Goal: Answer question/provide support: Share knowledge or assist other users

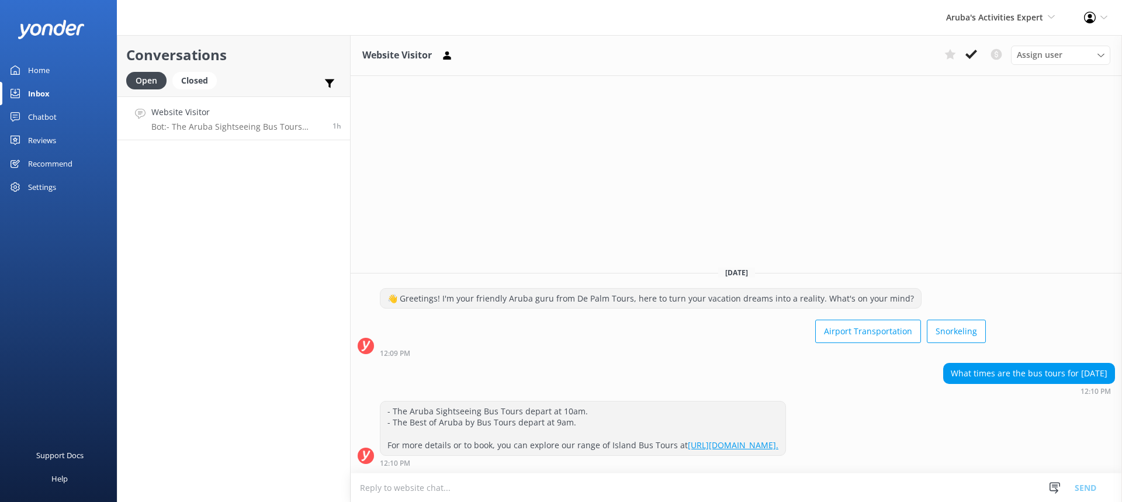
click at [242, 131] on link "Website Visitor Bot: - The Aruba Sightseeing Bus Tours depart at 10am. - The Be…" at bounding box center [233, 118] width 233 height 44
click at [210, 123] on p "Bot: - The Aruba Sightseeing Bus Tours depart at 10am. - The Best of Aruba by B…" at bounding box center [237, 127] width 172 height 11
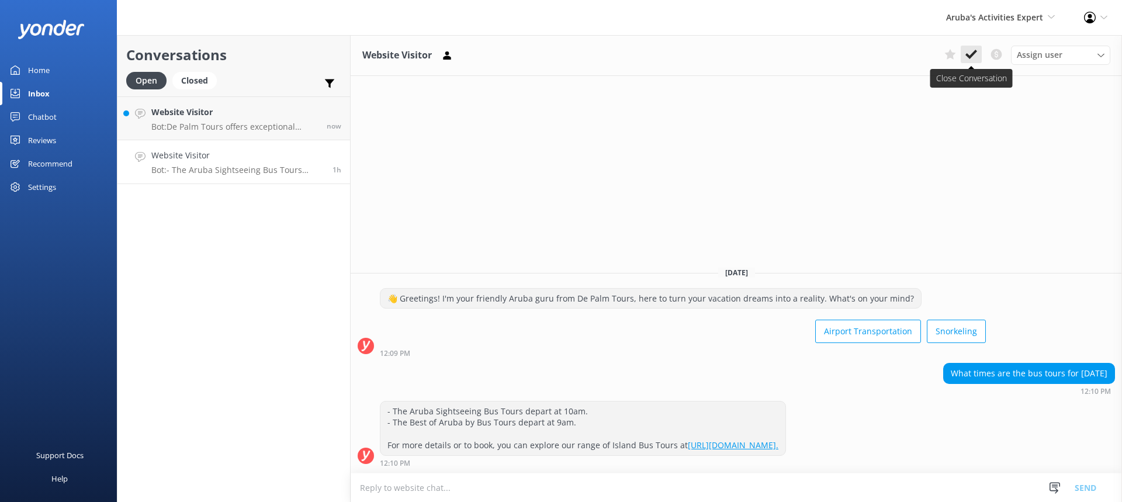
click at [972, 55] on use at bounding box center [971, 54] width 12 height 9
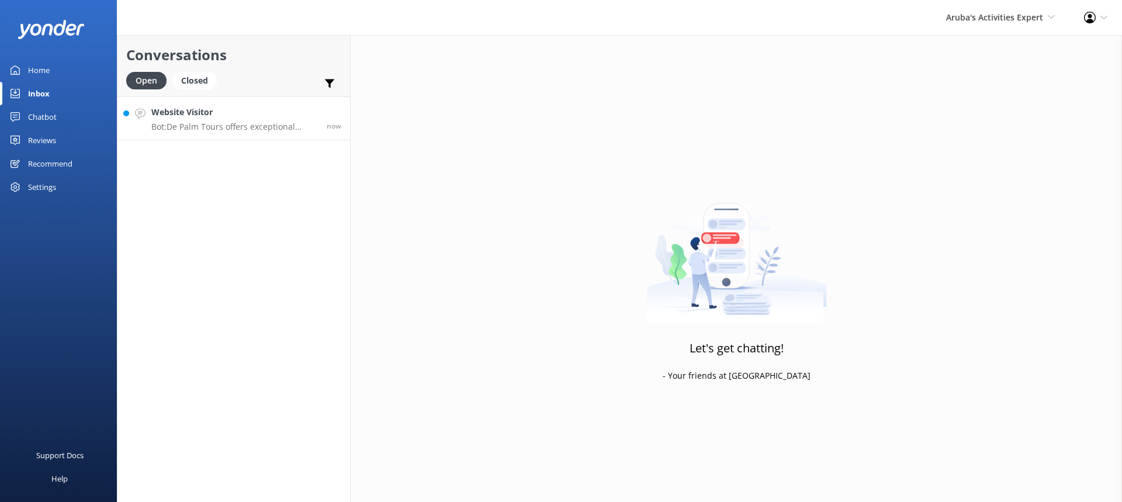
click at [261, 123] on p "Bot: De Palm Tours offers exceptional airport transfer services in [GEOGRAPHIC_…" at bounding box center [234, 127] width 167 height 11
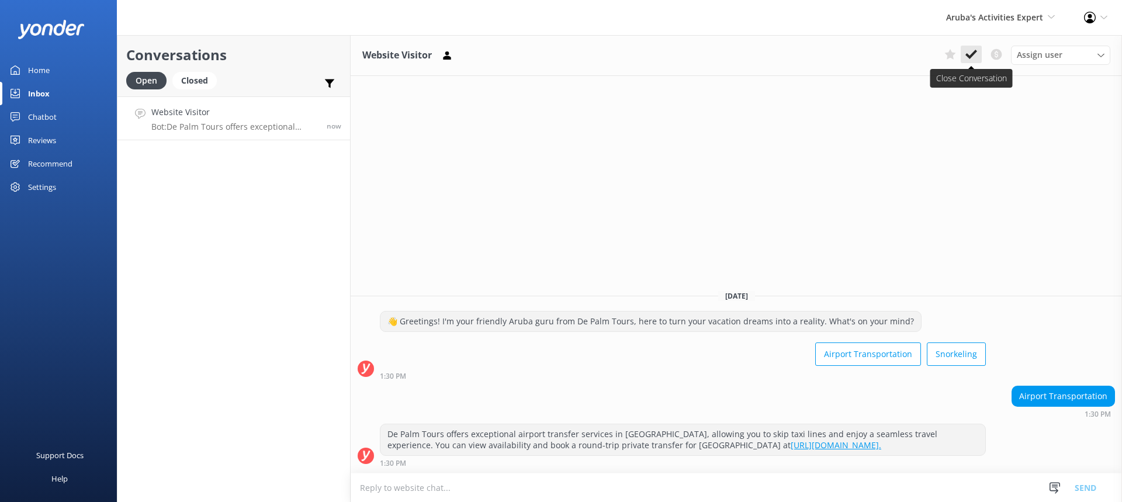
click at [972, 50] on icon at bounding box center [971, 54] width 12 height 12
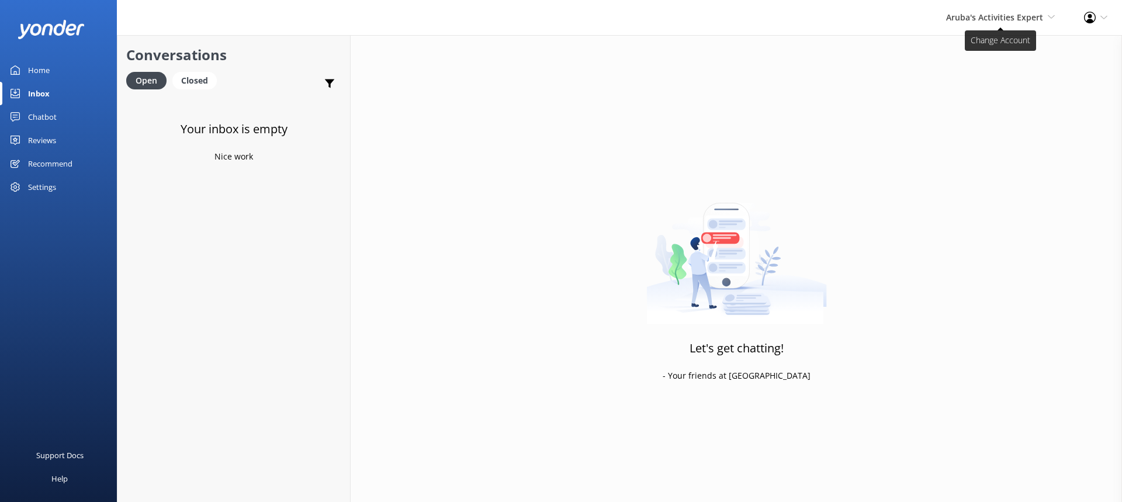
click at [1016, 14] on span "Aruba's Activities Expert" at bounding box center [994, 17] width 97 height 11
click at [998, 53] on link "De [GEOGRAPHIC_DATA]" at bounding box center [1011, 50] width 117 height 28
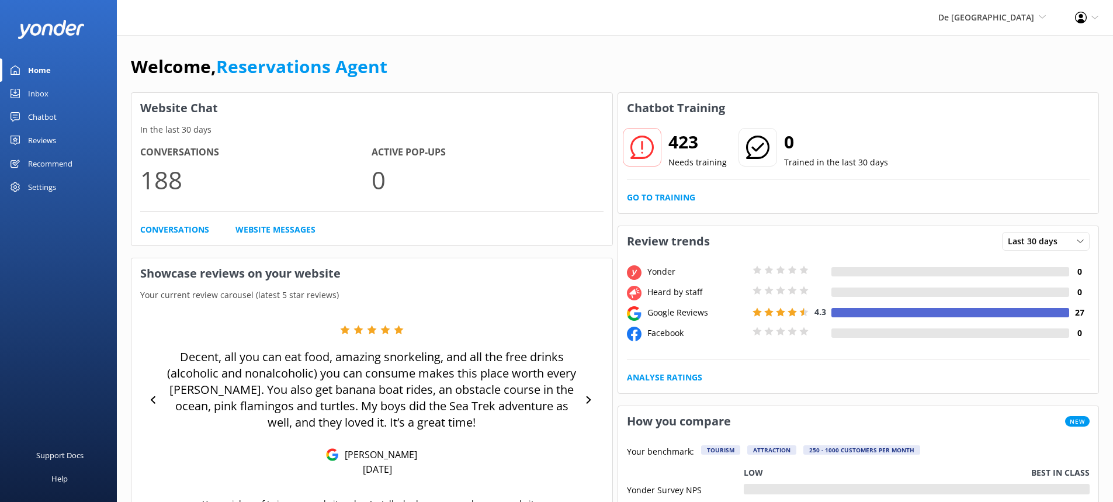
click at [43, 95] on div "Inbox" at bounding box center [38, 93] width 20 height 23
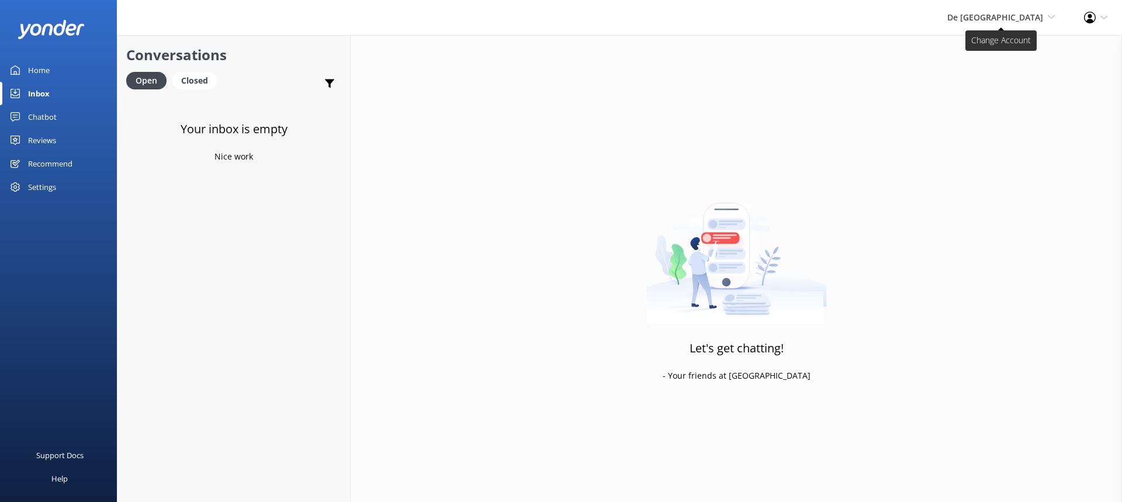
click at [1034, 18] on span "De [GEOGRAPHIC_DATA]" at bounding box center [995, 17] width 96 height 11
click at [1022, 85] on link "Aruba's Activities Expert" at bounding box center [1011, 78] width 117 height 28
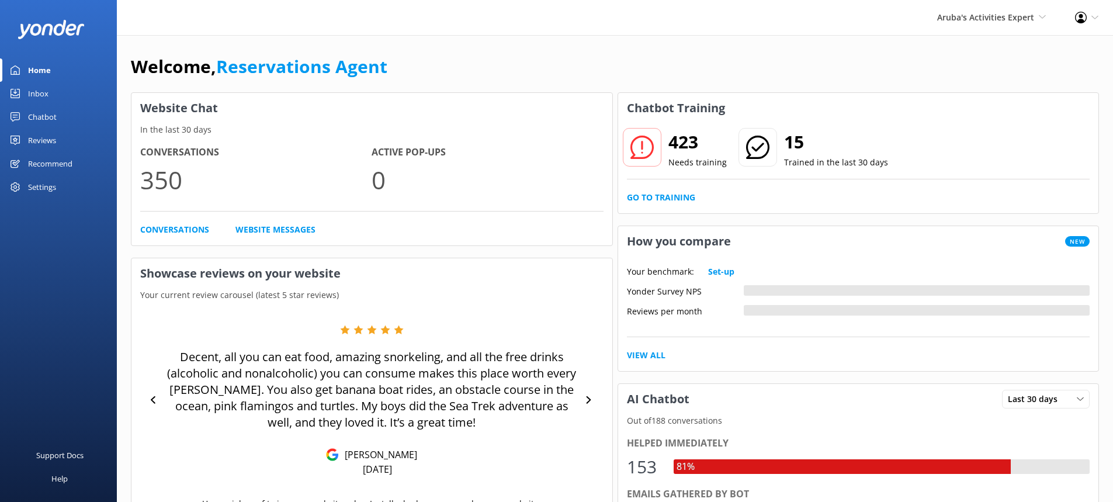
click at [44, 96] on div "Inbox" at bounding box center [38, 93] width 20 height 23
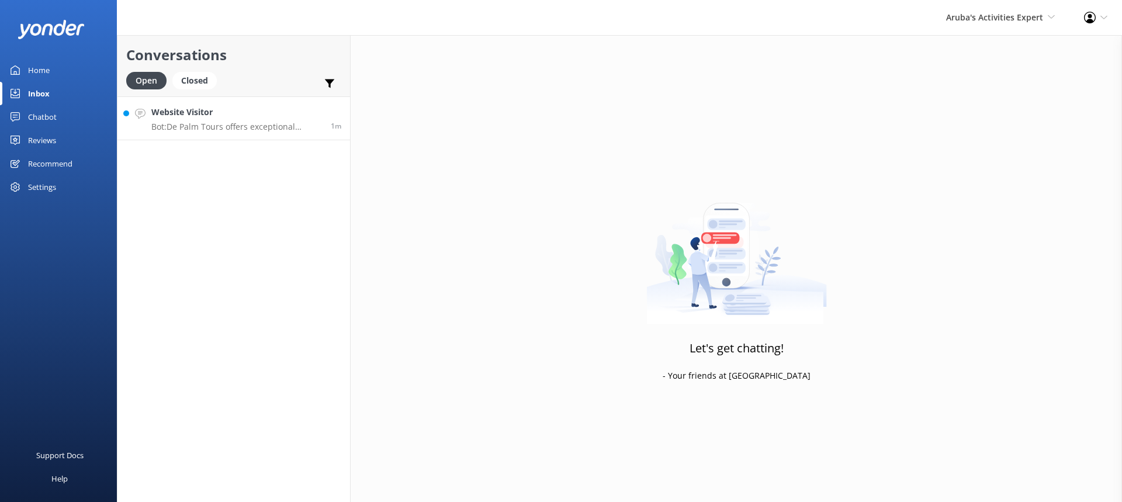
click at [217, 119] on h4 "Website Visitor" at bounding box center [236, 112] width 171 height 13
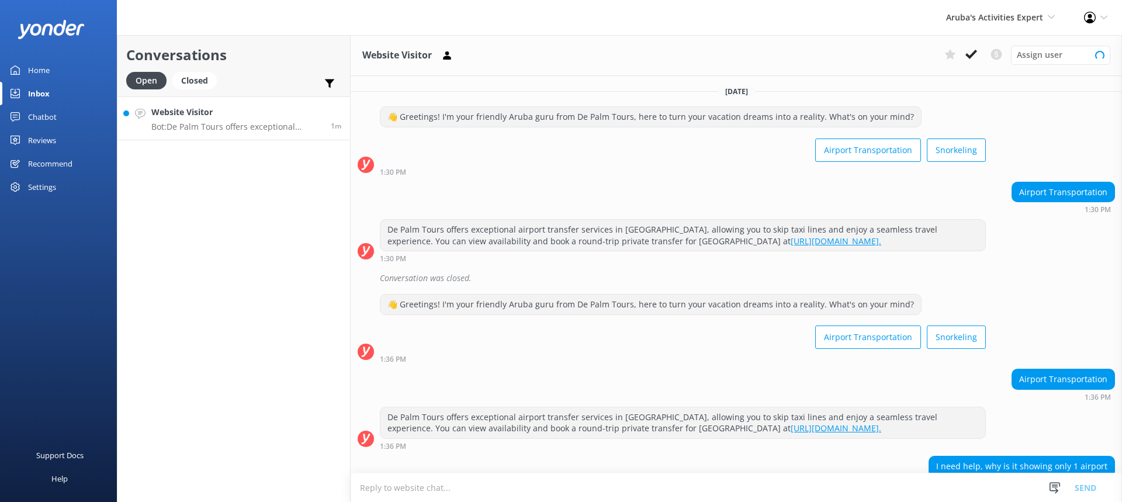
scroll to position [82, 0]
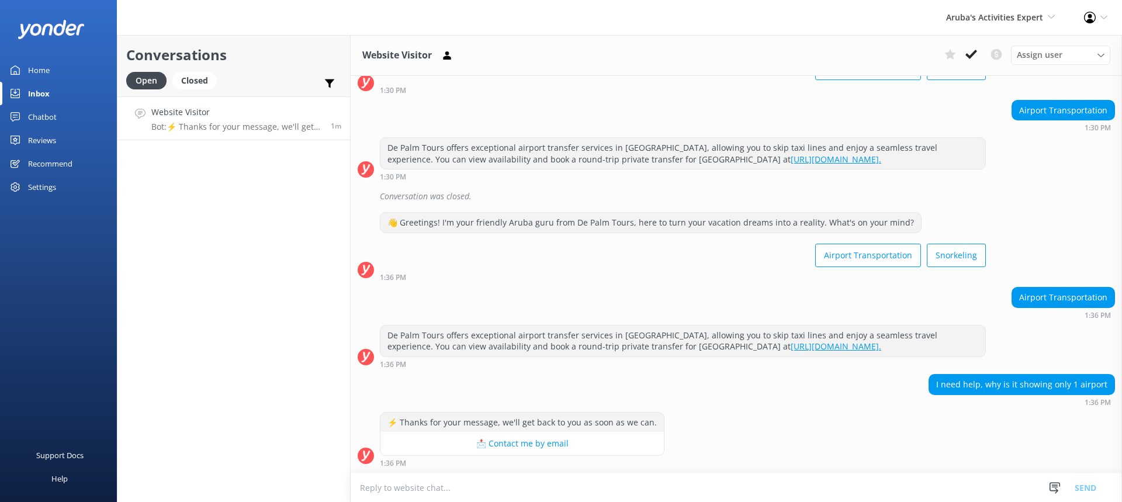
click at [418, 488] on textarea at bounding box center [736, 487] width 771 height 29
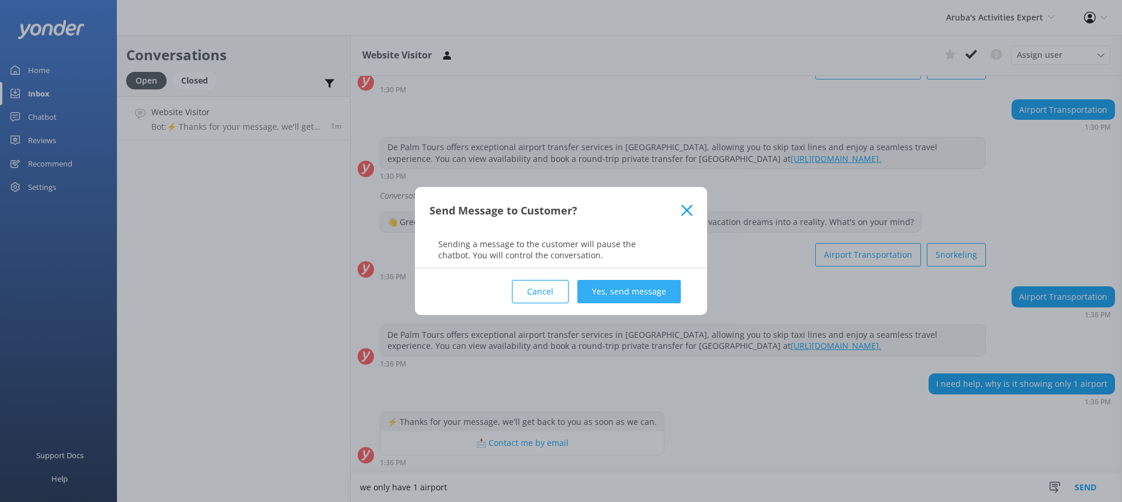
type textarea "we only have 1 airport"
click at [608, 290] on button "Yes, send message" at bounding box center [628, 291] width 103 height 23
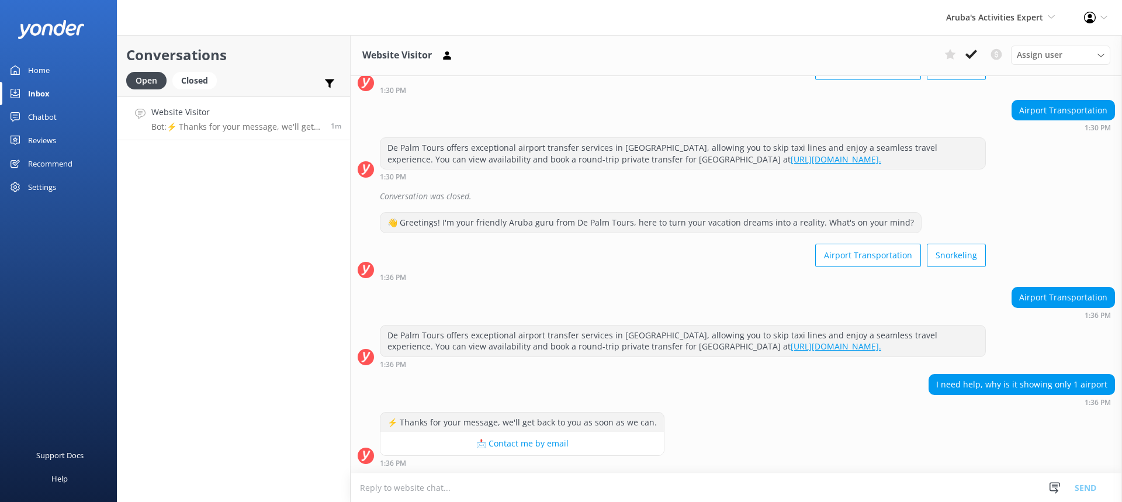
scroll to position [158, 0]
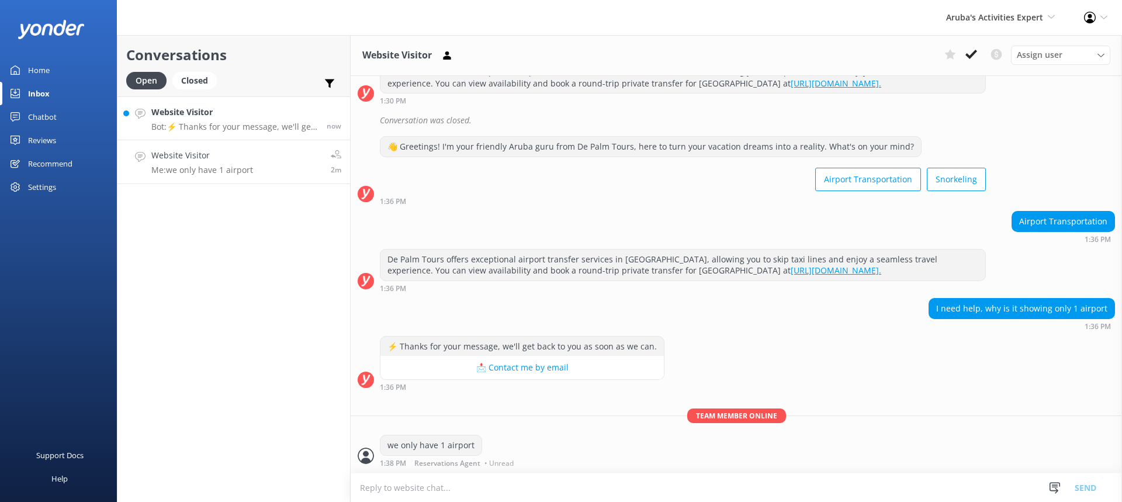
click at [165, 125] on p "Bot: ⚡ Thanks for your message, we'll get back to you as soon as we can." at bounding box center [234, 127] width 167 height 11
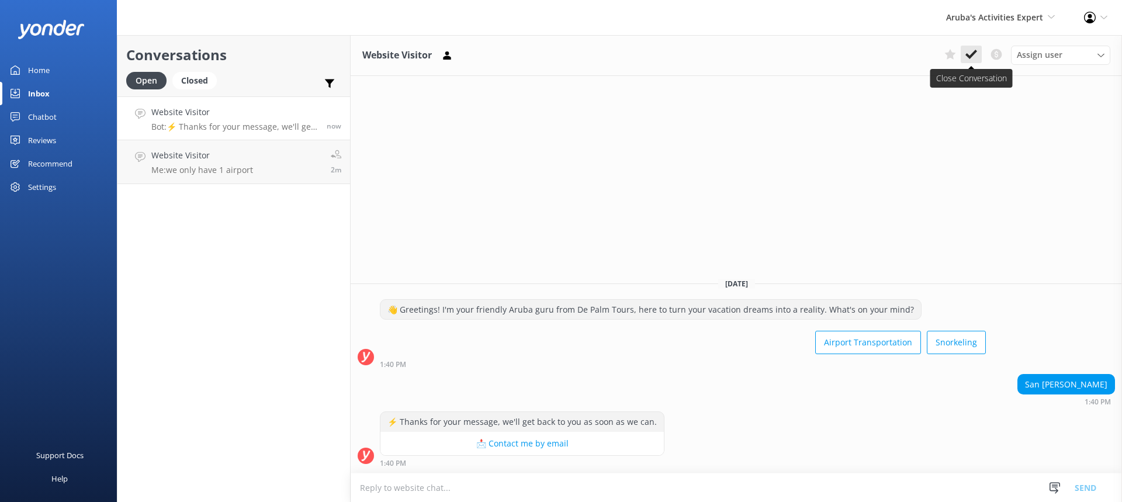
click at [966, 56] on use at bounding box center [971, 54] width 12 height 9
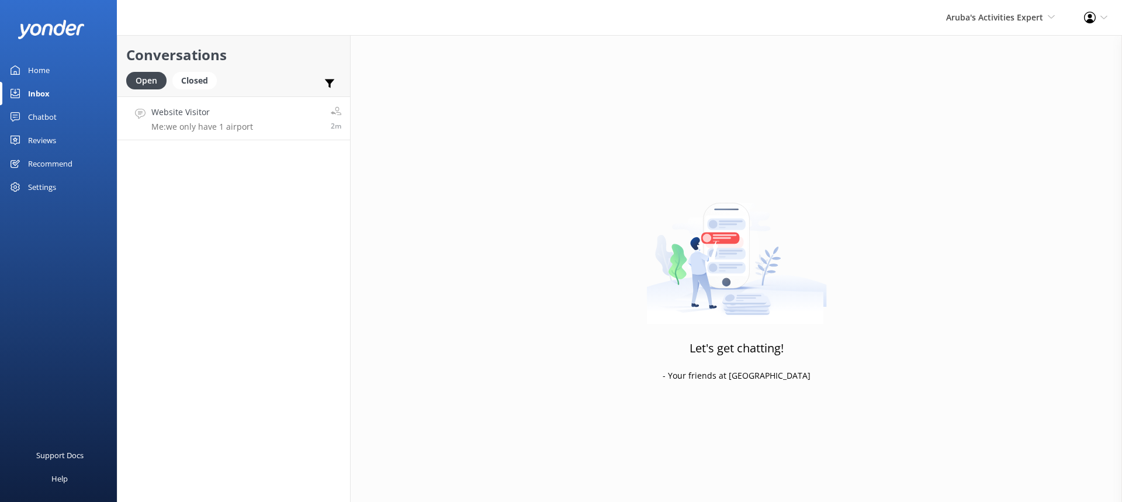
click at [184, 119] on h4 "Website Visitor" at bounding box center [202, 112] width 102 height 13
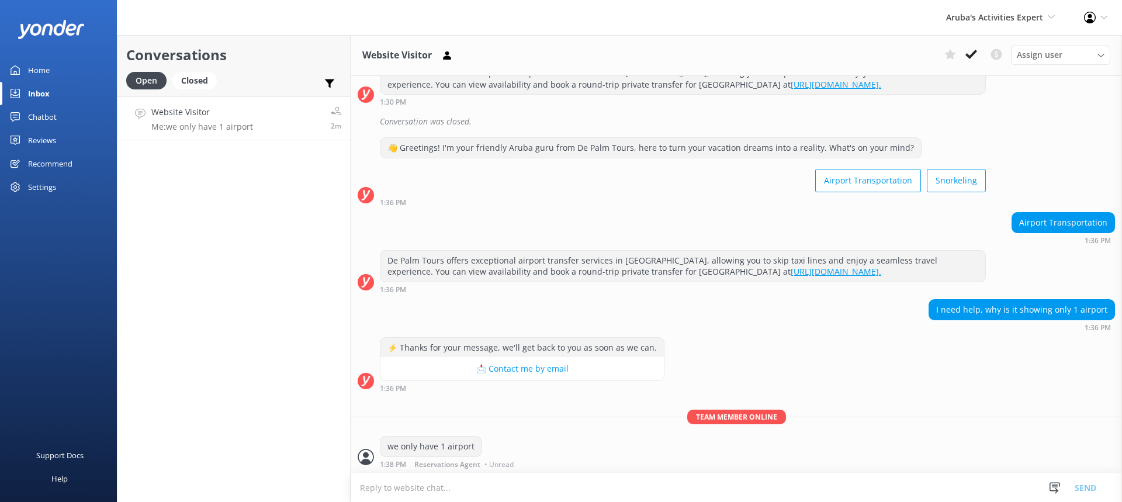
scroll to position [158, 0]
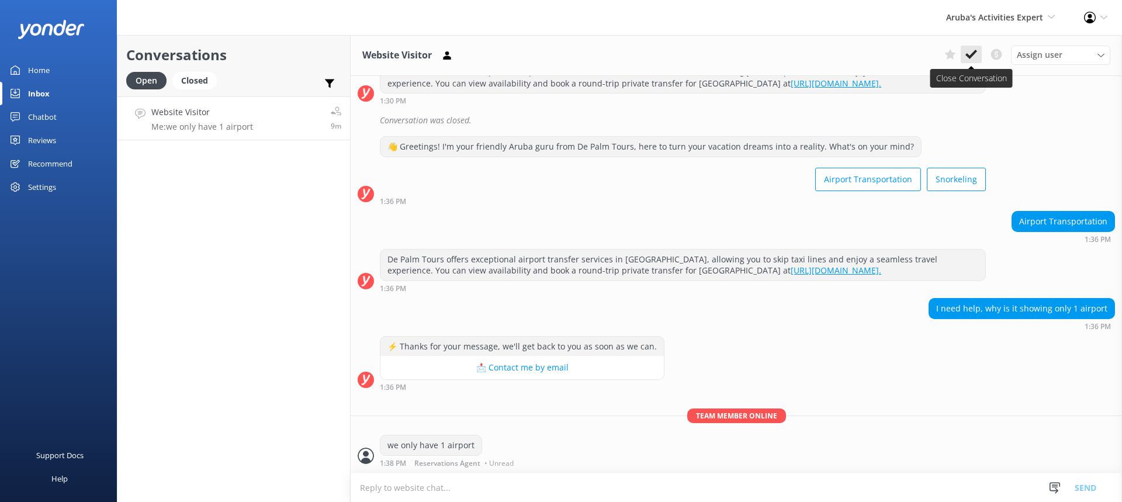
click at [979, 51] on button at bounding box center [970, 55] width 21 height 18
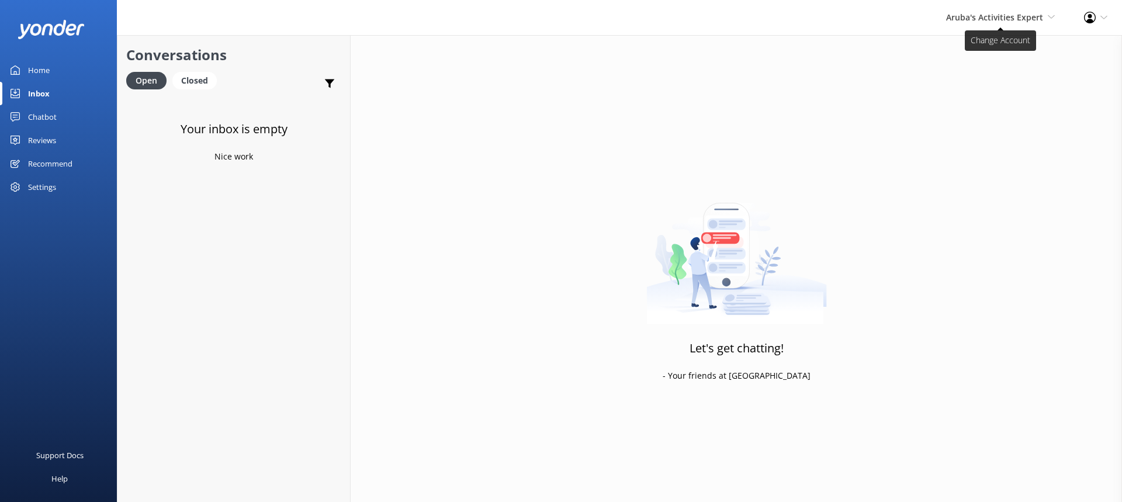
click at [987, 16] on span "Aruba's Activities Expert" at bounding box center [994, 17] width 97 height 11
click at [980, 55] on link "De [GEOGRAPHIC_DATA]" at bounding box center [1011, 50] width 117 height 28
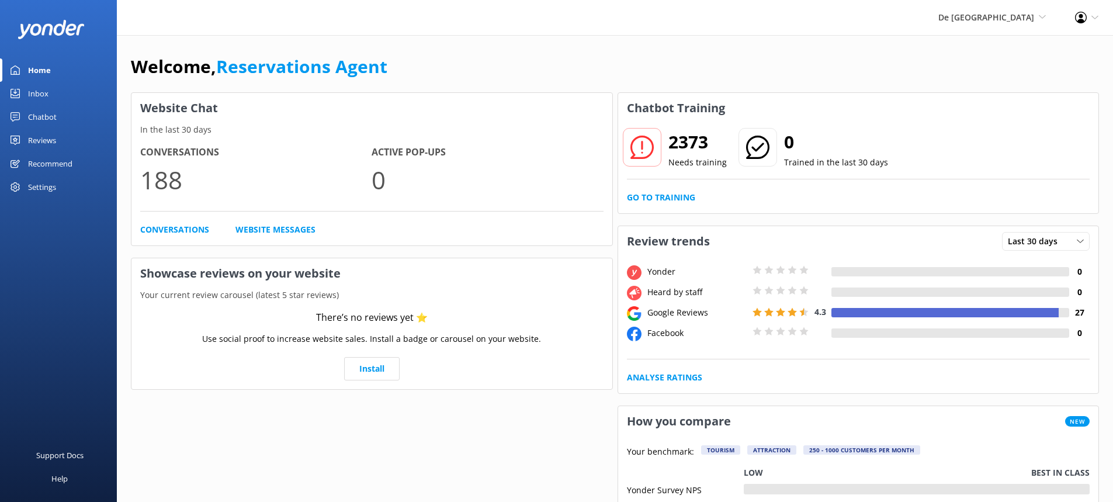
click at [36, 93] on div "Inbox" at bounding box center [38, 93] width 20 height 23
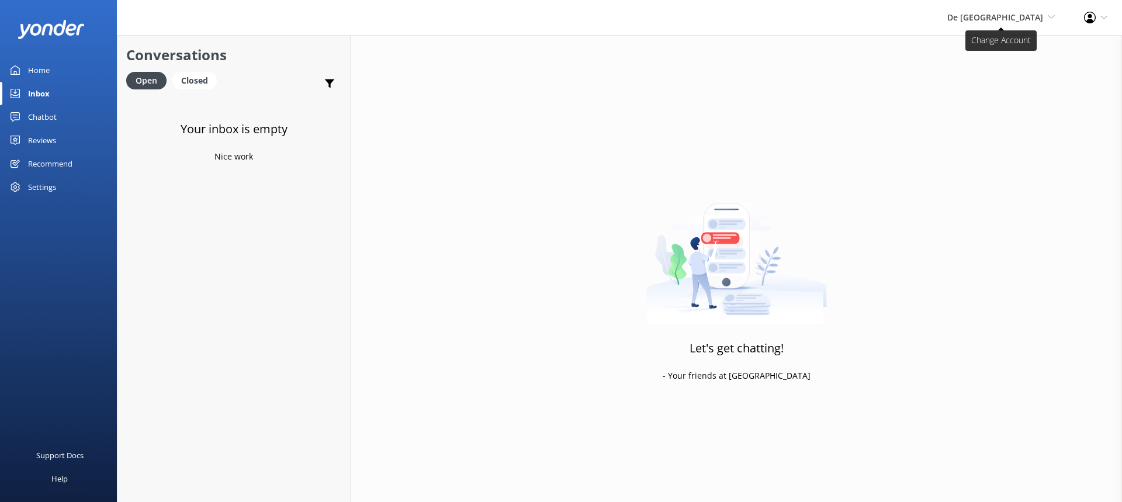
click at [1003, 18] on span "De [GEOGRAPHIC_DATA]" at bounding box center [995, 17] width 96 height 11
click at [986, 81] on link "Aruba's Activities Expert" at bounding box center [1011, 78] width 117 height 28
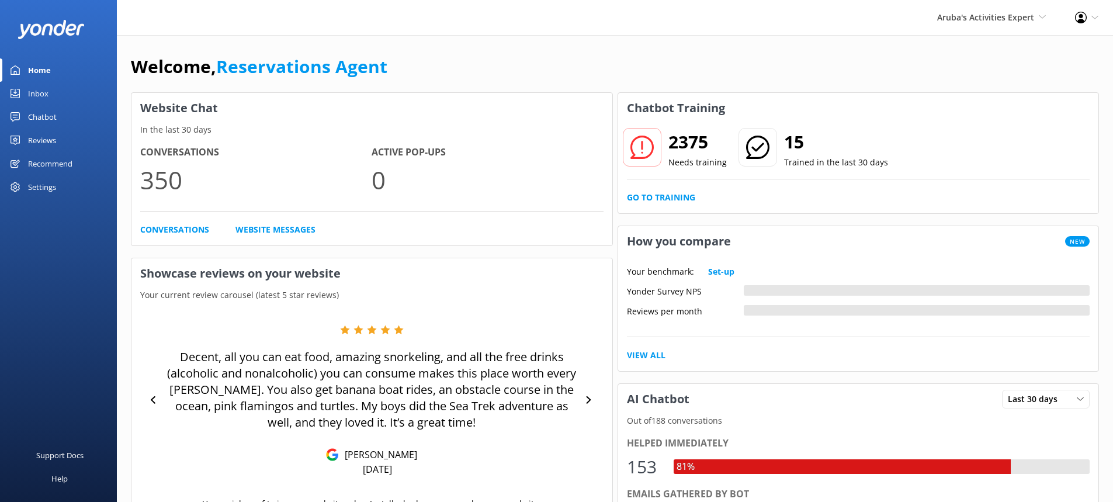
click at [51, 95] on link "Inbox" at bounding box center [58, 93] width 117 height 23
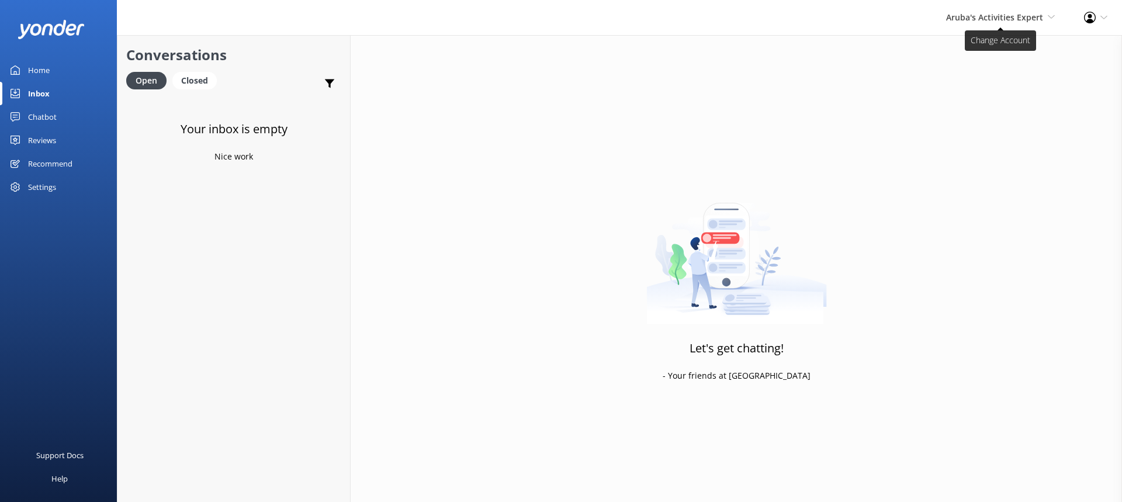
drag, startPoint x: 1003, startPoint y: 19, endPoint x: 1010, endPoint y: 16, distance: 7.6
click at [1005, 18] on span "Aruba's Activities Expert" at bounding box center [994, 17] width 97 height 11
click at [990, 110] on link "The Captain" at bounding box center [1011, 106] width 117 height 28
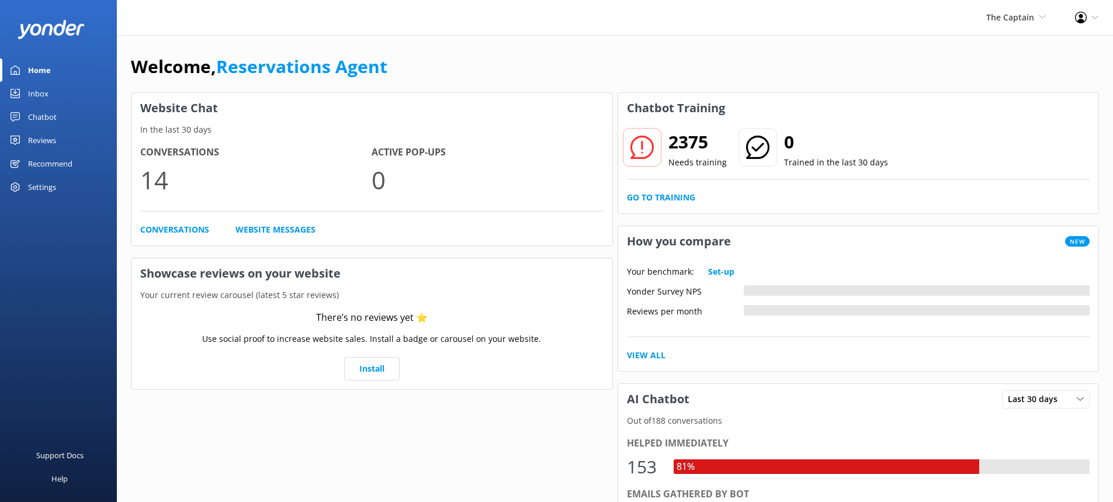
click at [64, 95] on link "Inbox" at bounding box center [58, 93] width 117 height 23
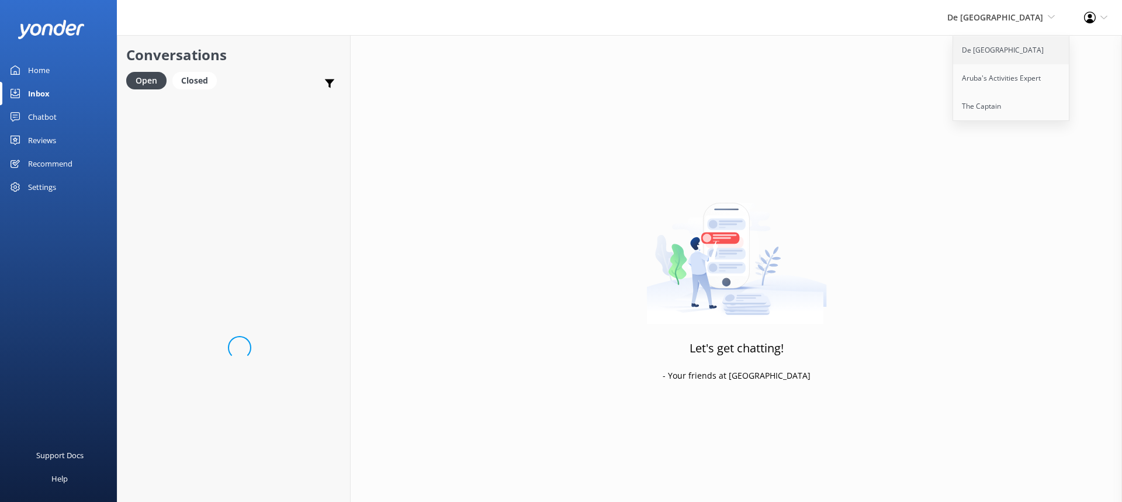
click at [1007, 50] on link "De [GEOGRAPHIC_DATA]" at bounding box center [1011, 50] width 117 height 28
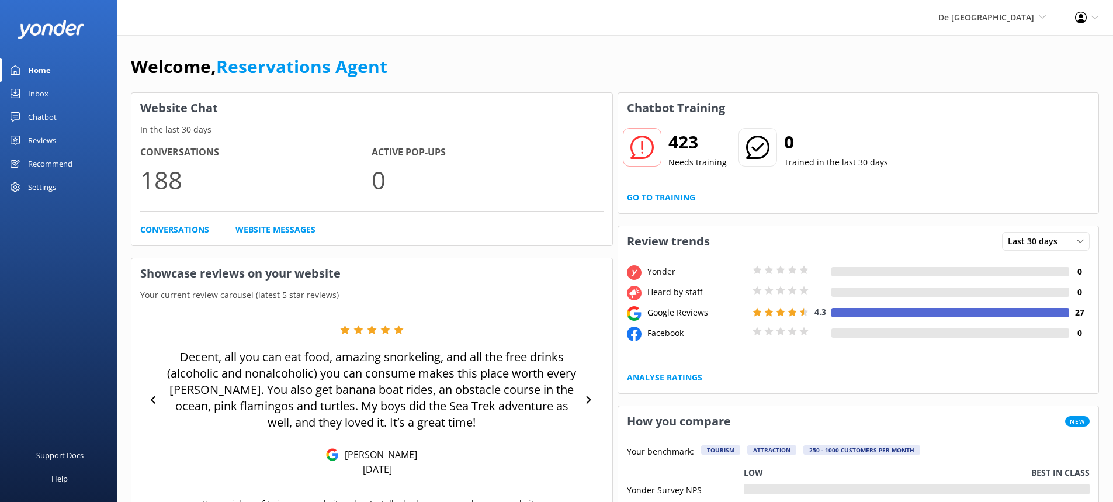
click at [37, 89] on div "Inbox" at bounding box center [38, 93] width 20 height 23
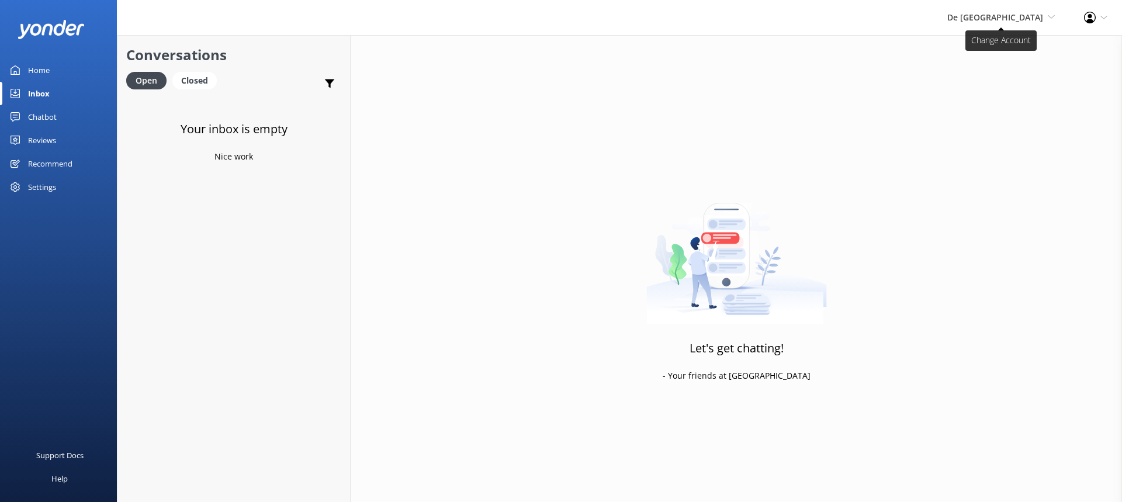
click at [994, 15] on span "De [GEOGRAPHIC_DATA]" at bounding box center [995, 17] width 96 height 11
click at [985, 72] on link "Aruba's Activities Expert" at bounding box center [1011, 78] width 117 height 28
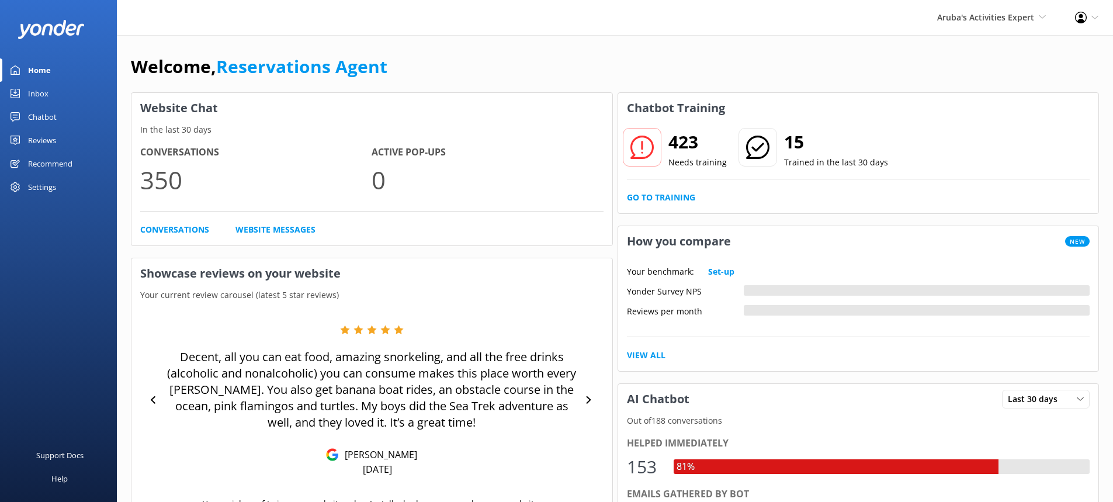
click at [34, 93] on div "Inbox" at bounding box center [38, 93] width 20 height 23
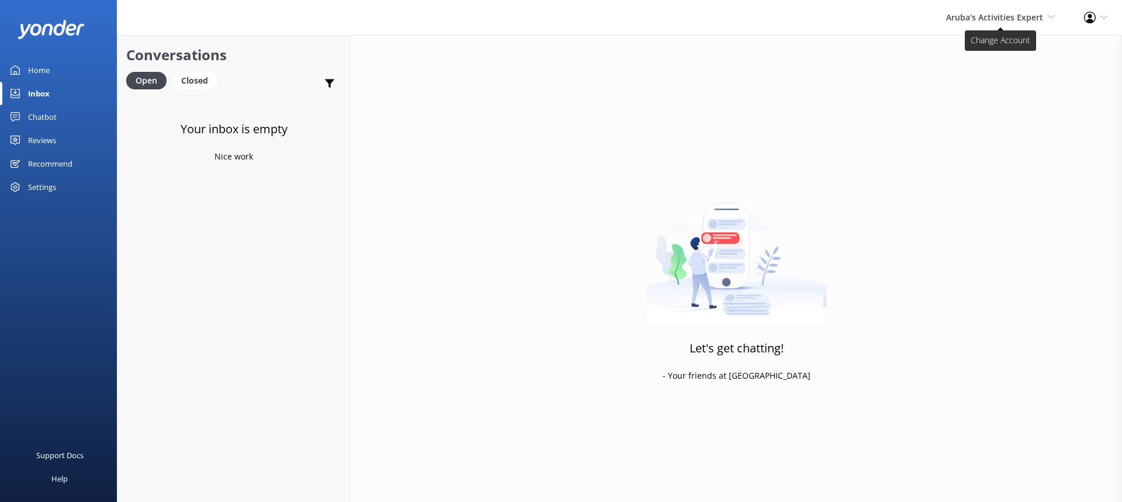
click at [950, 24] on div "Aruba's Activities Expert De Palm Island Aruba's Activities Expert The Captain" at bounding box center [1000, 17] width 138 height 35
click at [976, 102] on link "The Captain" at bounding box center [1011, 106] width 117 height 28
